Goal: Information Seeking & Learning: Learn about a topic

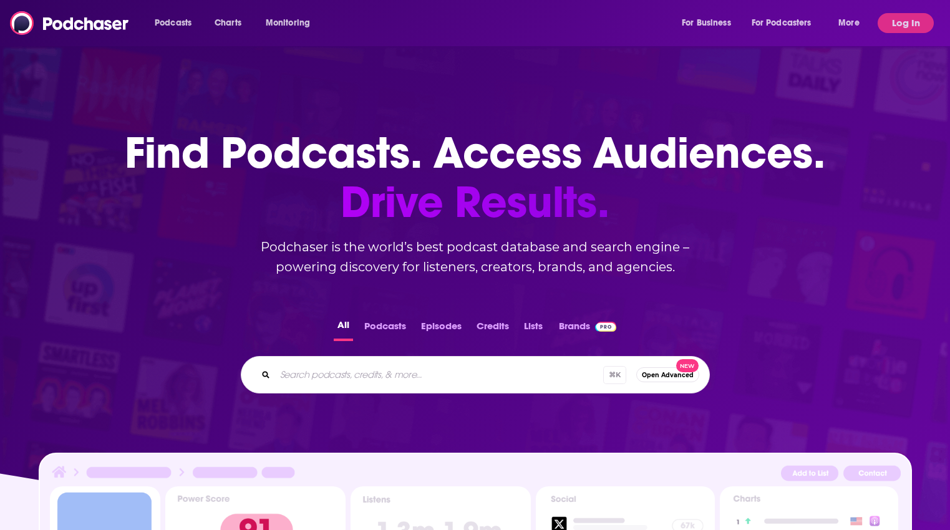
click at [440, 382] on input "Search podcasts, credits, & more..." at bounding box center [439, 375] width 328 height 20
click at [900, 17] on button "Log In" at bounding box center [906, 23] width 56 height 20
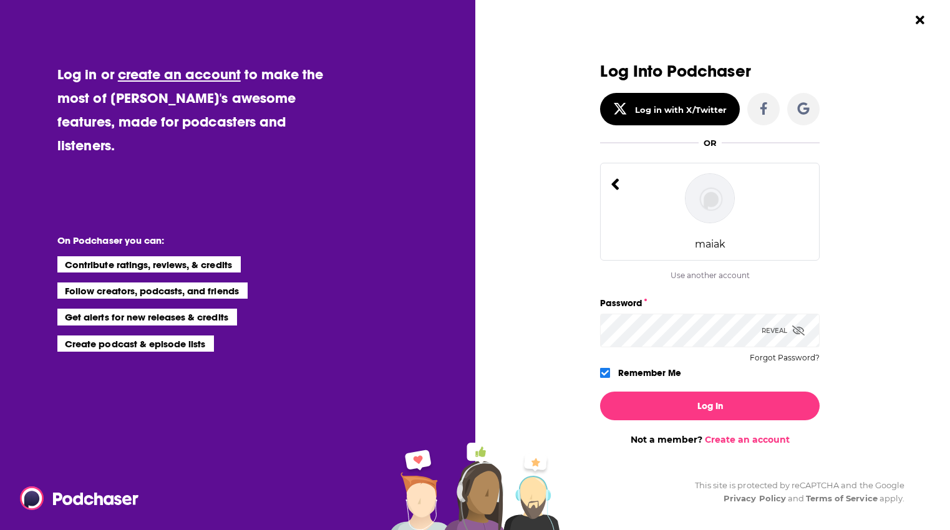
click at [715, 194] on img "Dialog" at bounding box center [710, 198] width 50 height 50
click at [702, 199] on img "Dialog" at bounding box center [710, 198] width 50 height 50
click at [703, 199] on img "Dialog" at bounding box center [710, 198] width 50 height 50
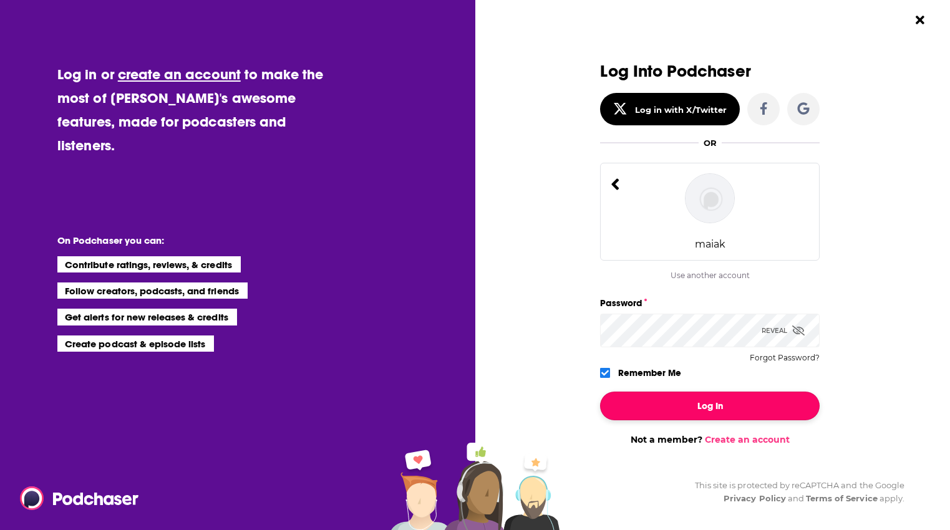
click at [623, 408] on button "Log In" at bounding box center [710, 406] width 220 height 29
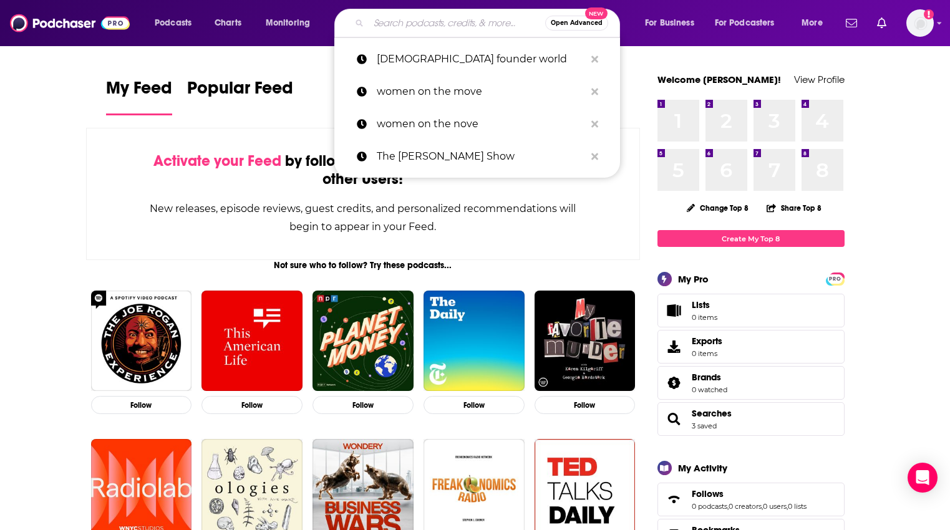
click at [409, 29] on input "Search podcasts, credits, & more..." at bounding box center [457, 23] width 177 height 20
paste input "Derris2025!"
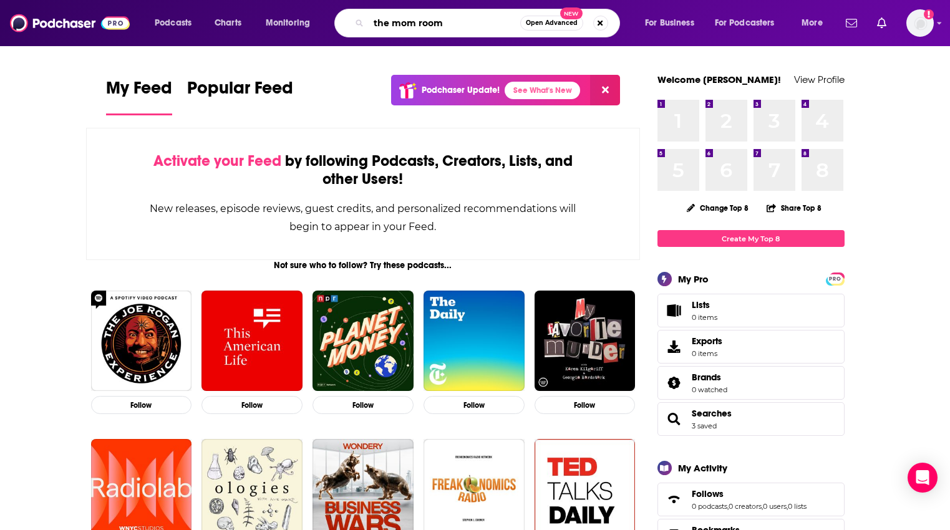
type input "the mom room"
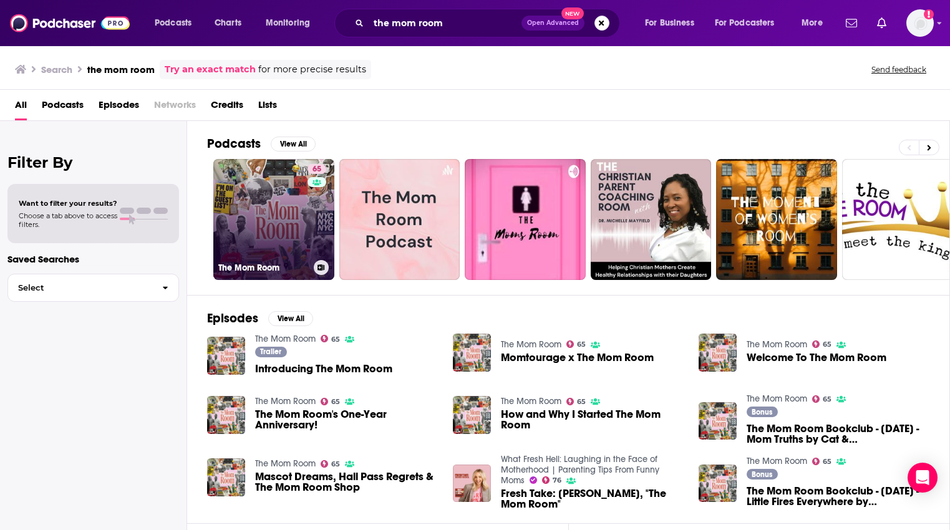
click at [314, 220] on div "65" at bounding box center [319, 212] width 22 height 96
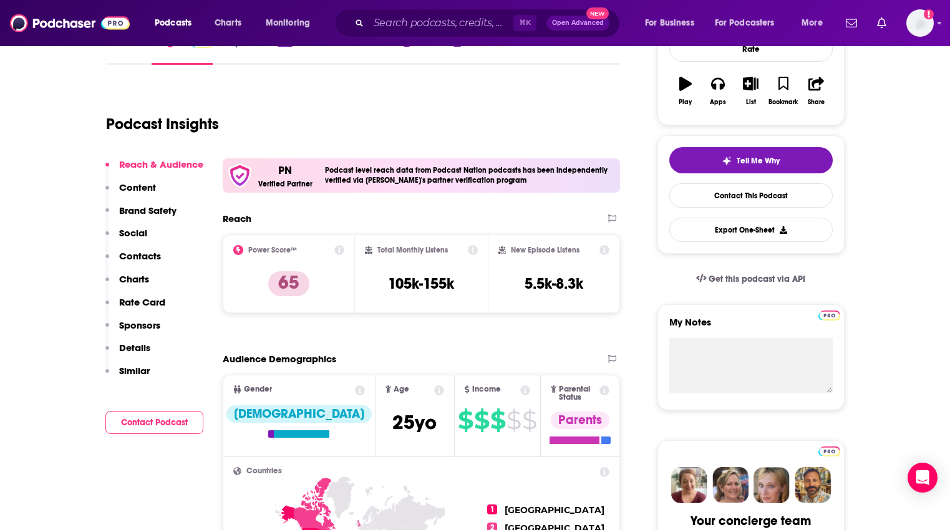
scroll to position [203, 0]
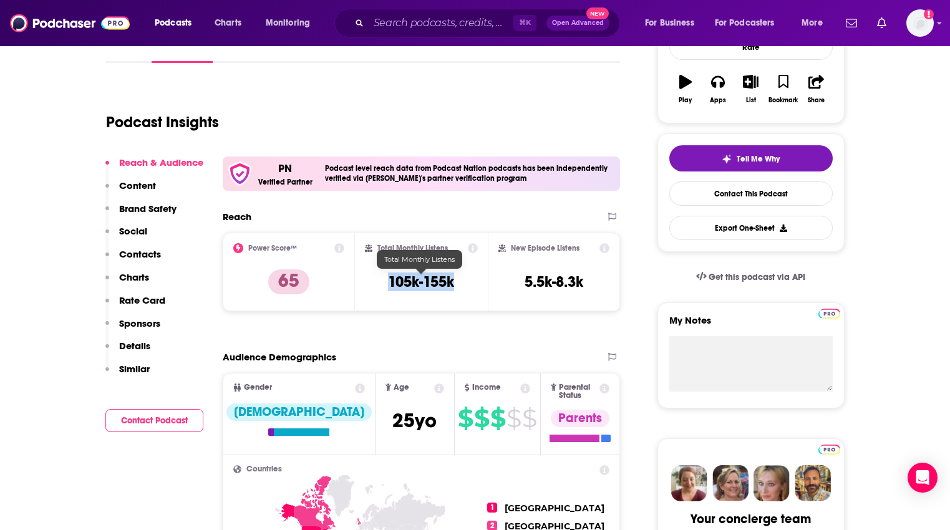
drag, startPoint x: 458, startPoint y: 284, endPoint x: 386, endPoint y: 282, distance: 72.4
click at [386, 282] on div "Total Monthly Listens 105k-155k" at bounding box center [421, 271] width 113 height 57
copy h3 "105k-155k"
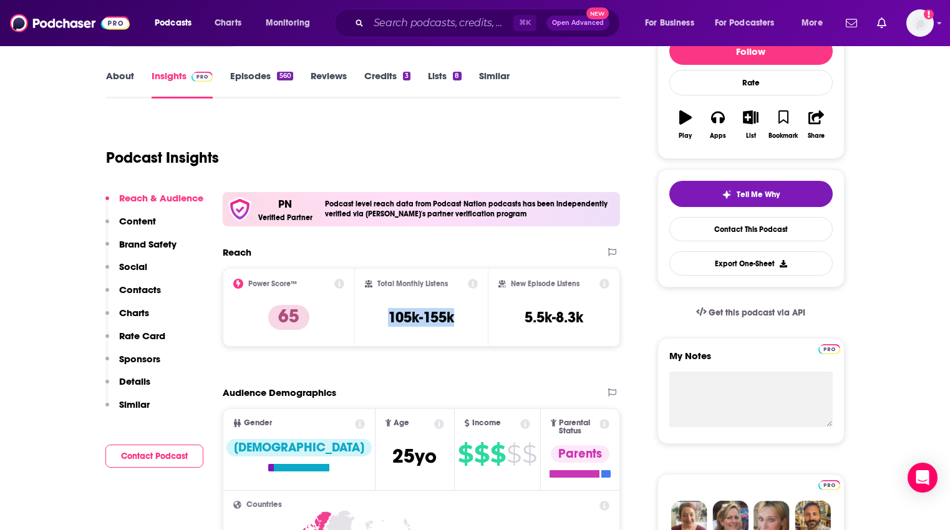
scroll to position [158, 0]
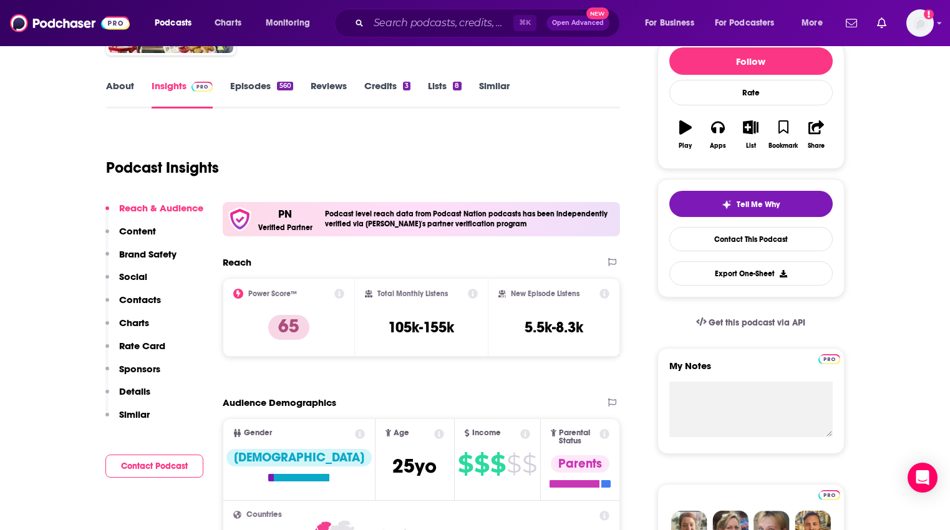
click at [532, 264] on div "Reach" at bounding box center [409, 262] width 372 height 12
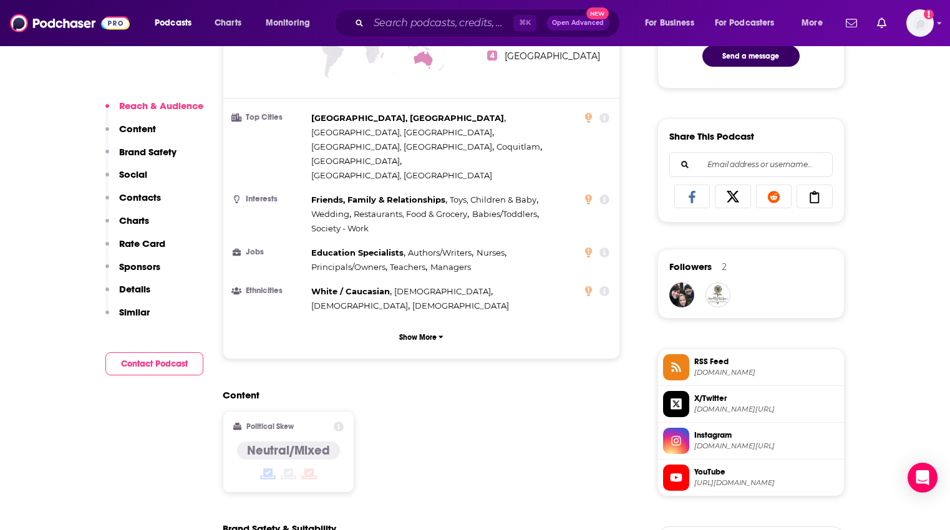
scroll to position [711, 0]
click at [414, 325] on button "Show More" at bounding box center [421, 336] width 377 height 23
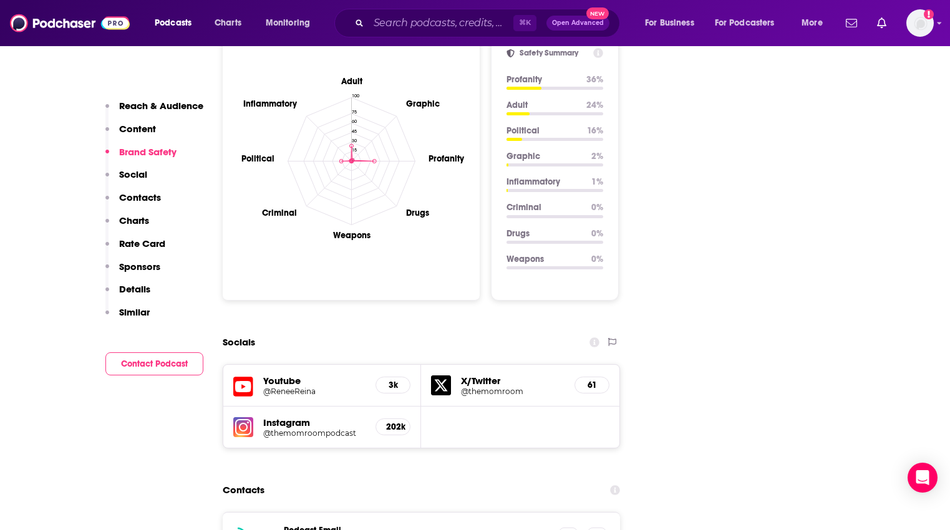
scroll to position [1394, 0]
